Goal: Task Accomplishment & Management: Complete application form

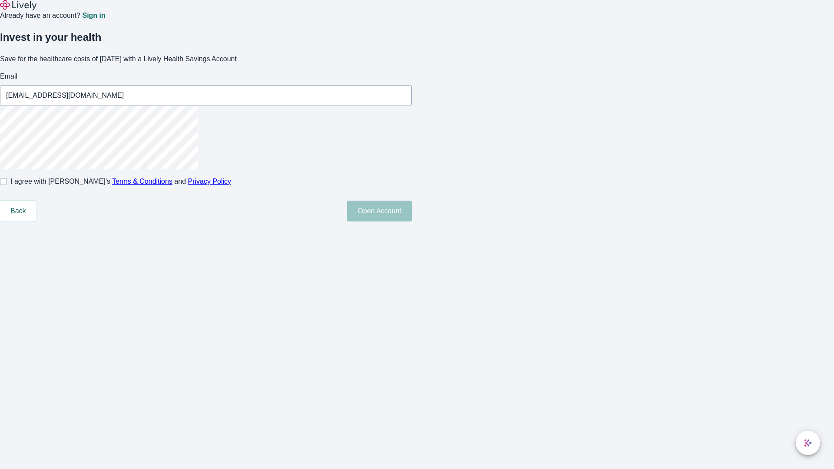
click at [7, 185] on input "I agree with Lively’s Terms & Conditions and Privacy Policy" at bounding box center [3, 181] width 7 height 7
checkbox input "true"
click at [412, 221] on button "Open Account" at bounding box center [379, 211] width 65 height 21
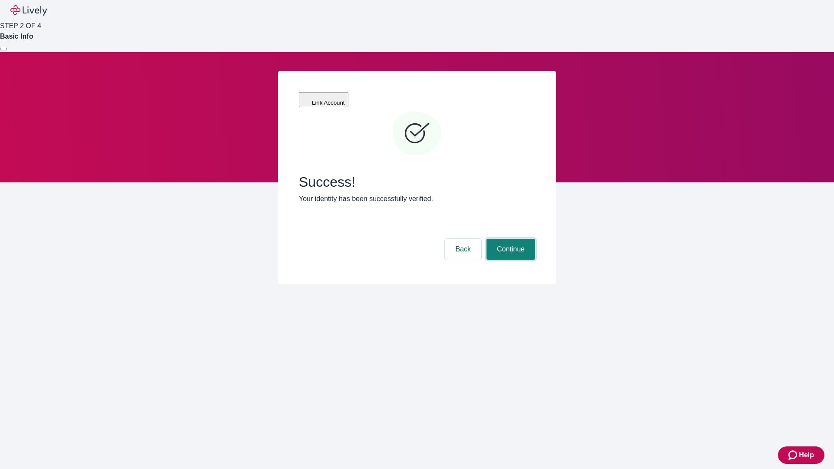
click at [509, 239] on button "Continue" at bounding box center [510, 249] width 49 height 21
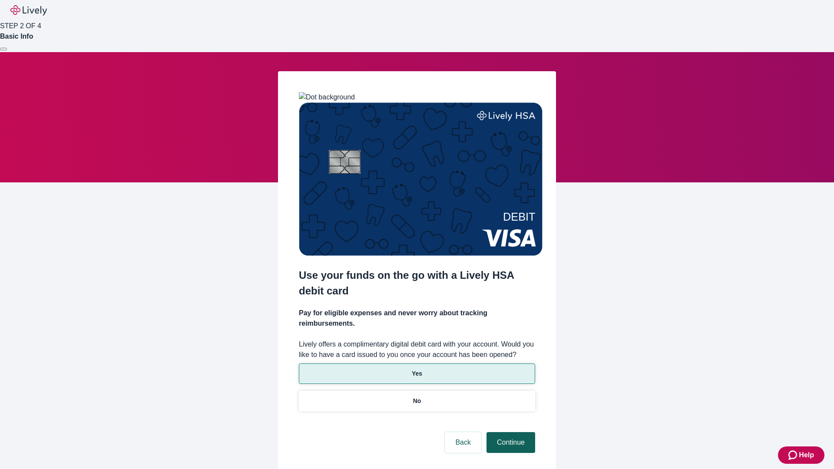
click at [416, 396] on p "No" at bounding box center [417, 400] width 8 height 9
click at [509, 432] on button "Continue" at bounding box center [510, 442] width 49 height 21
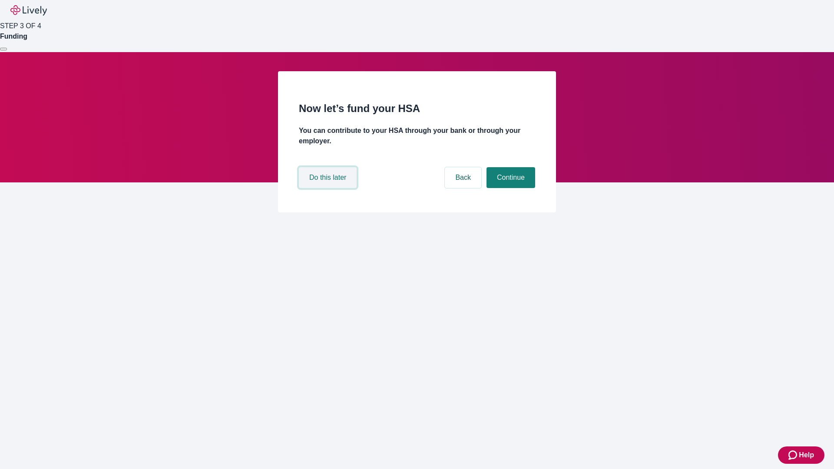
click at [329, 188] on button "Do this later" at bounding box center [328, 177] width 58 height 21
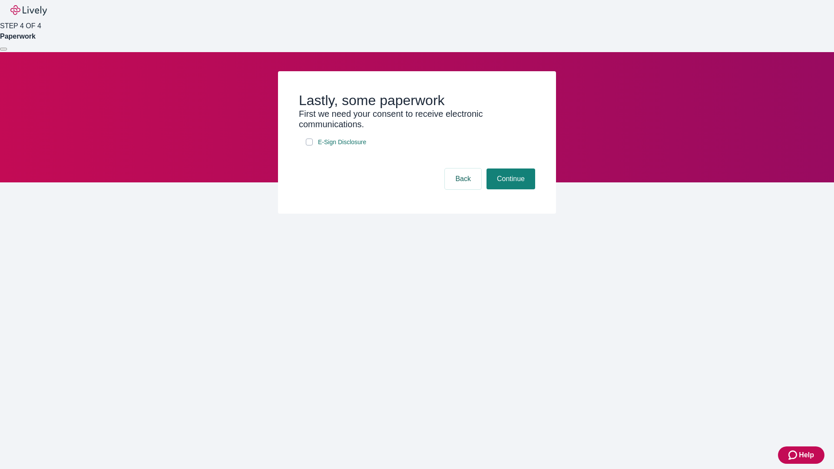
click at [309, 145] on input "E-Sign Disclosure" at bounding box center [309, 142] width 7 height 7
checkbox input "true"
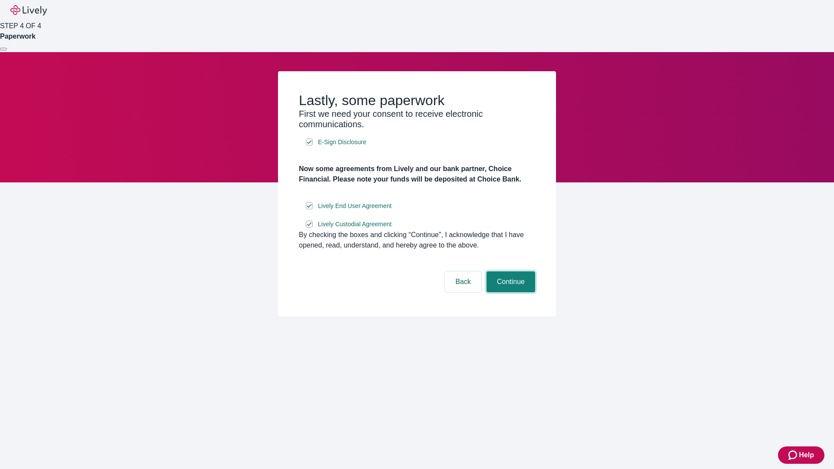
click at [509, 292] on button "Continue" at bounding box center [510, 281] width 49 height 21
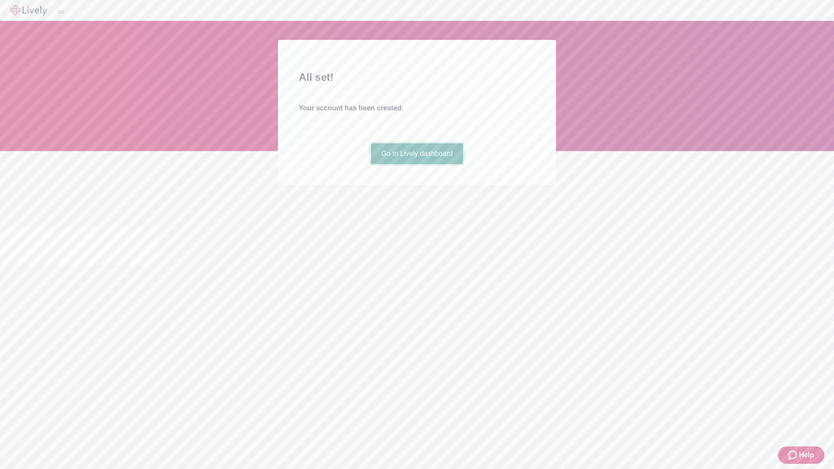
click at [416, 164] on link "Go to Lively dashboard" at bounding box center [417, 153] width 92 height 21
